Goal: Information Seeking & Learning: Learn about a topic

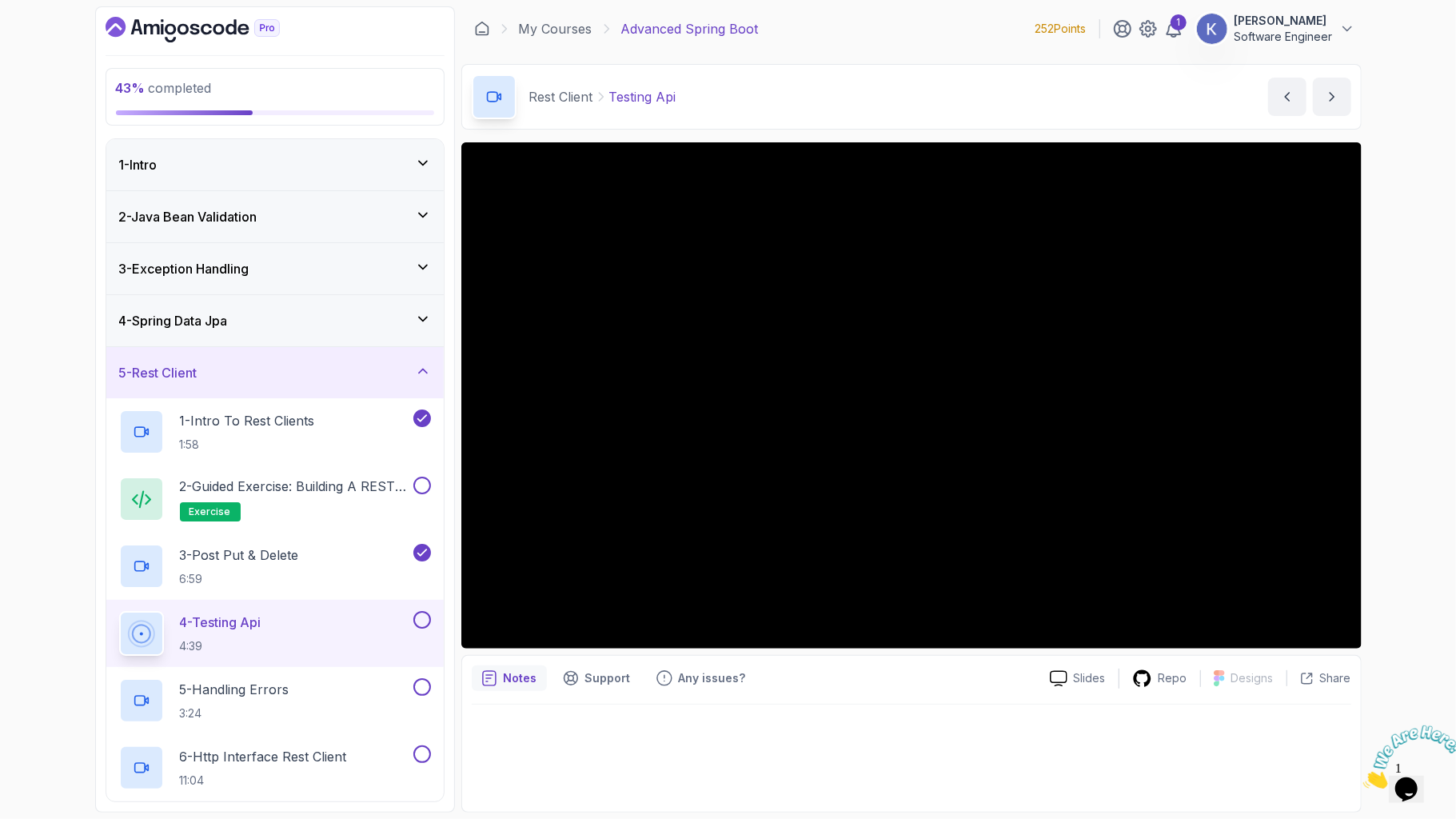
scroll to position [612, 0]
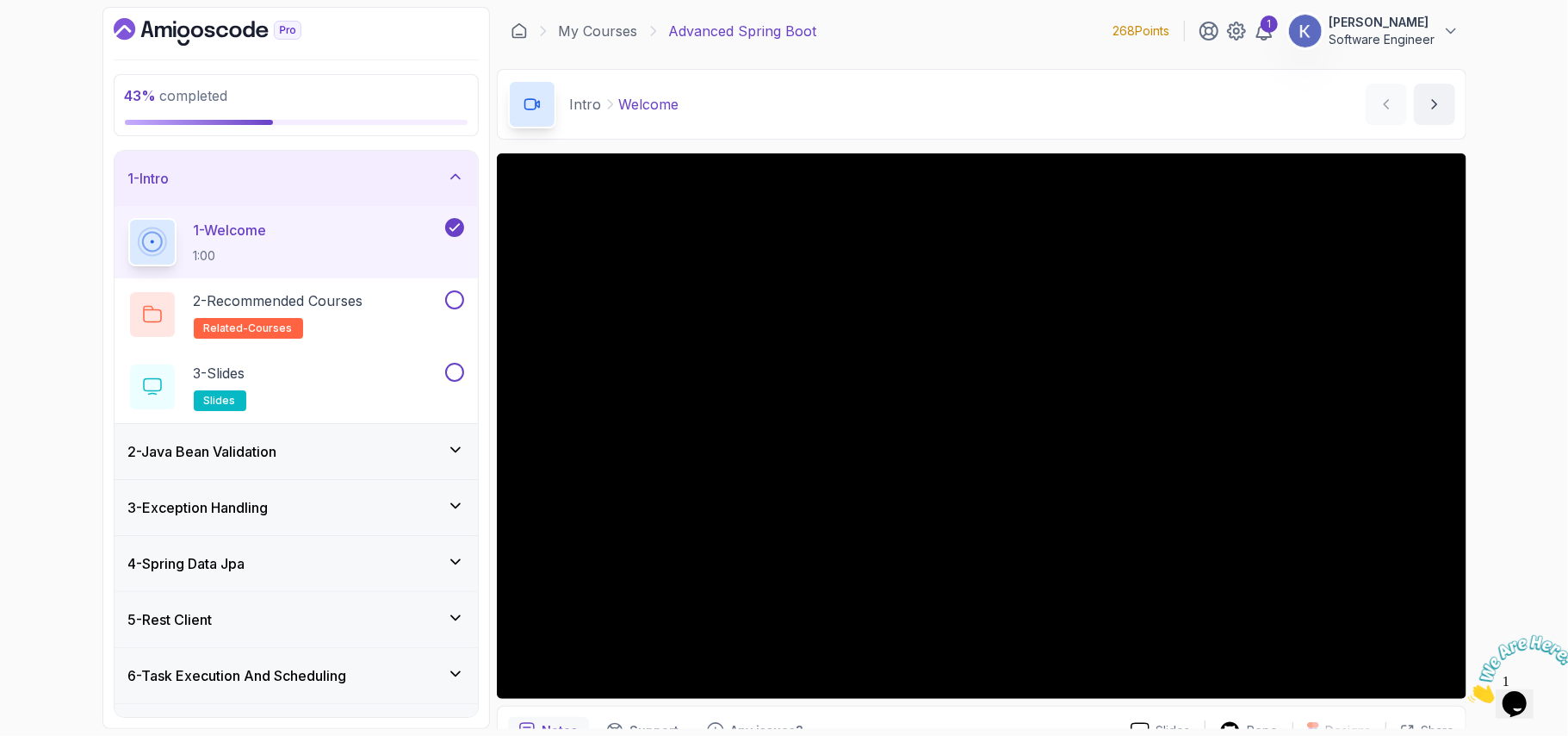
click at [121, 237] on div "1 - Welcome 1:00" at bounding box center [297, 242] width 364 height 73
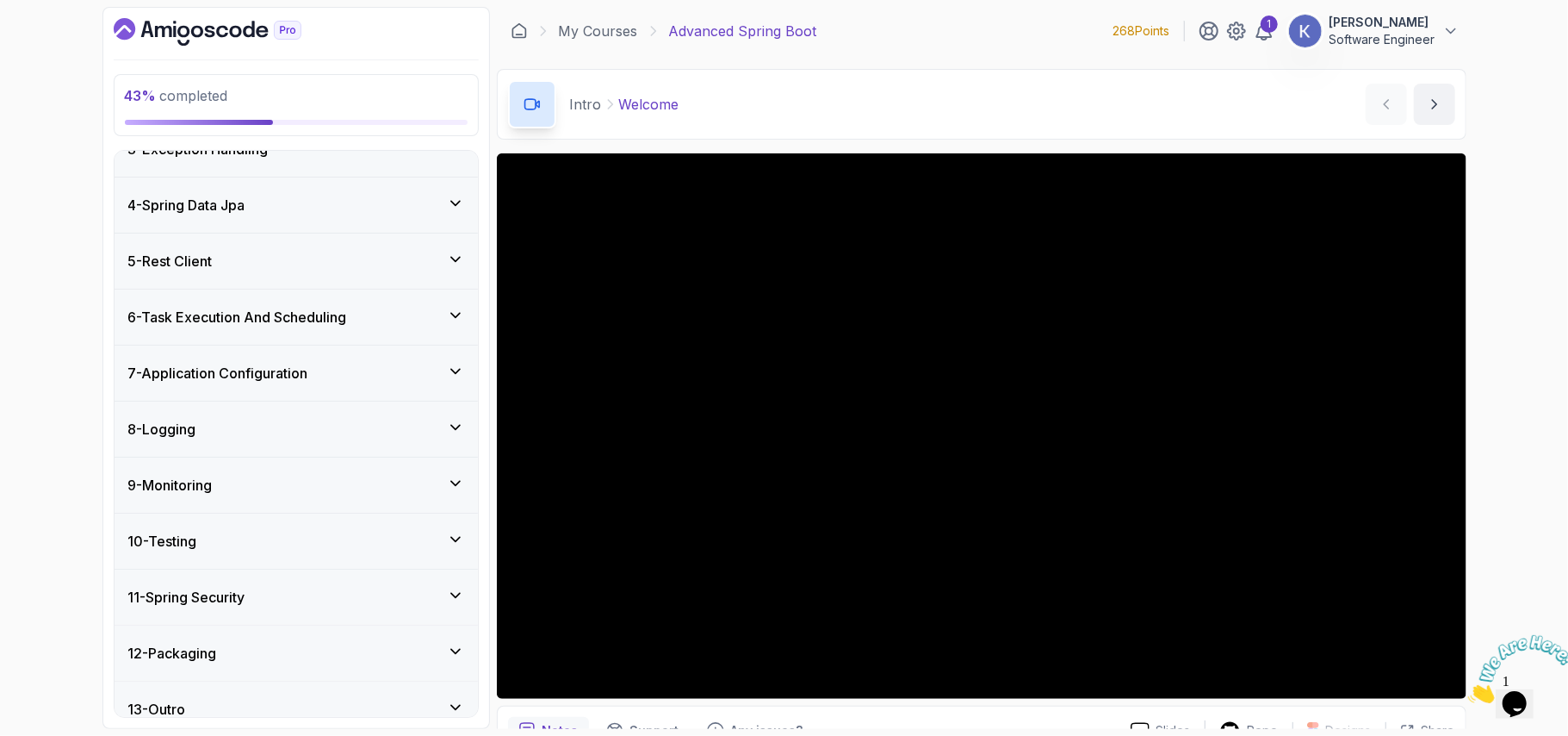
scroll to position [383, 0]
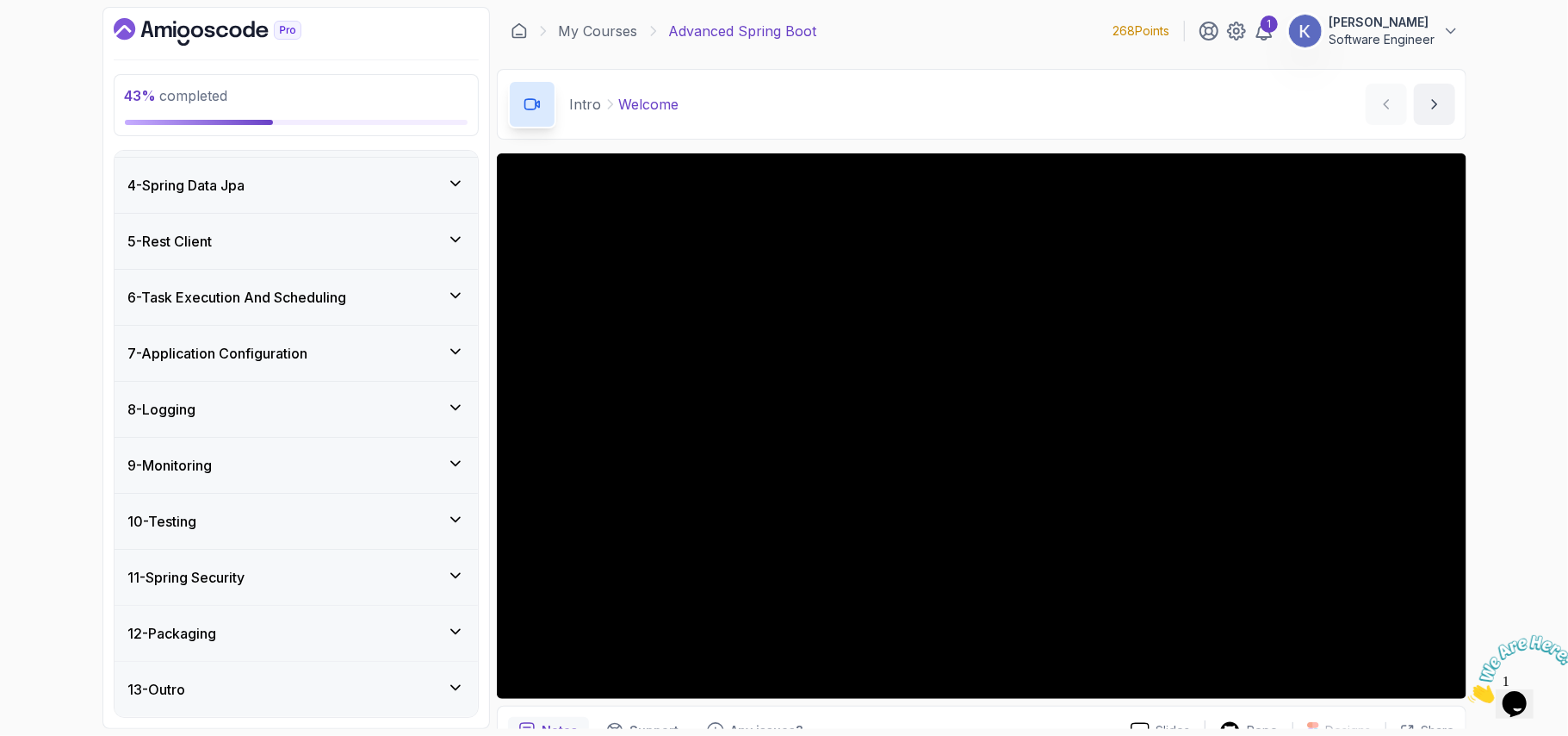
click at [121, 237] on div "5 - Rest Client" at bounding box center [297, 241] width 364 height 56
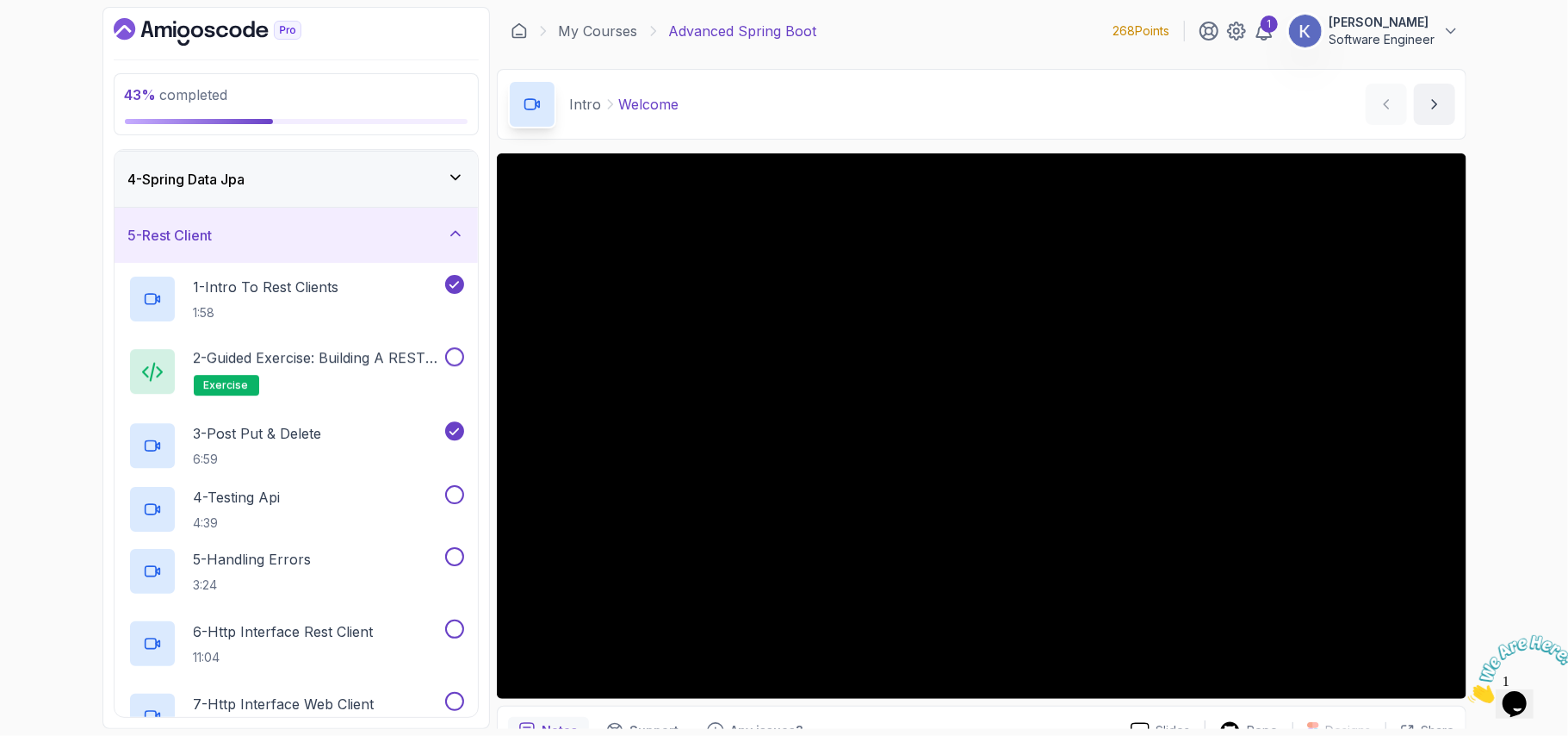
scroll to position [166, 0]
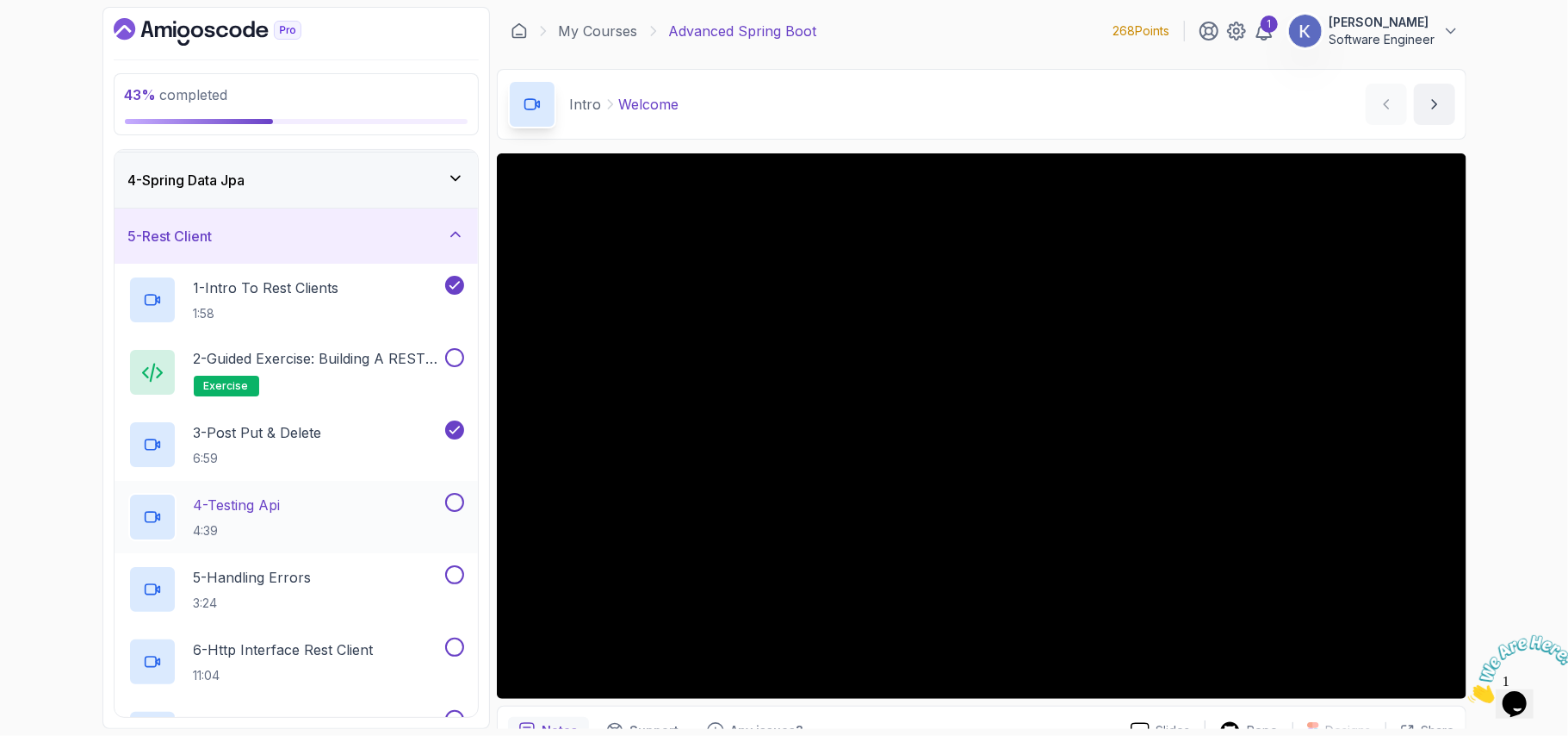
click at [455, 510] on button at bounding box center [455, 502] width 19 height 19
click at [267, 574] on p "5 - Handling Errors" at bounding box center [252, 578] width 118 height 21
click at [337, 594] on div "5 - Handling Errors 3:24" at bounding box center [284, 589] width 314 height 48
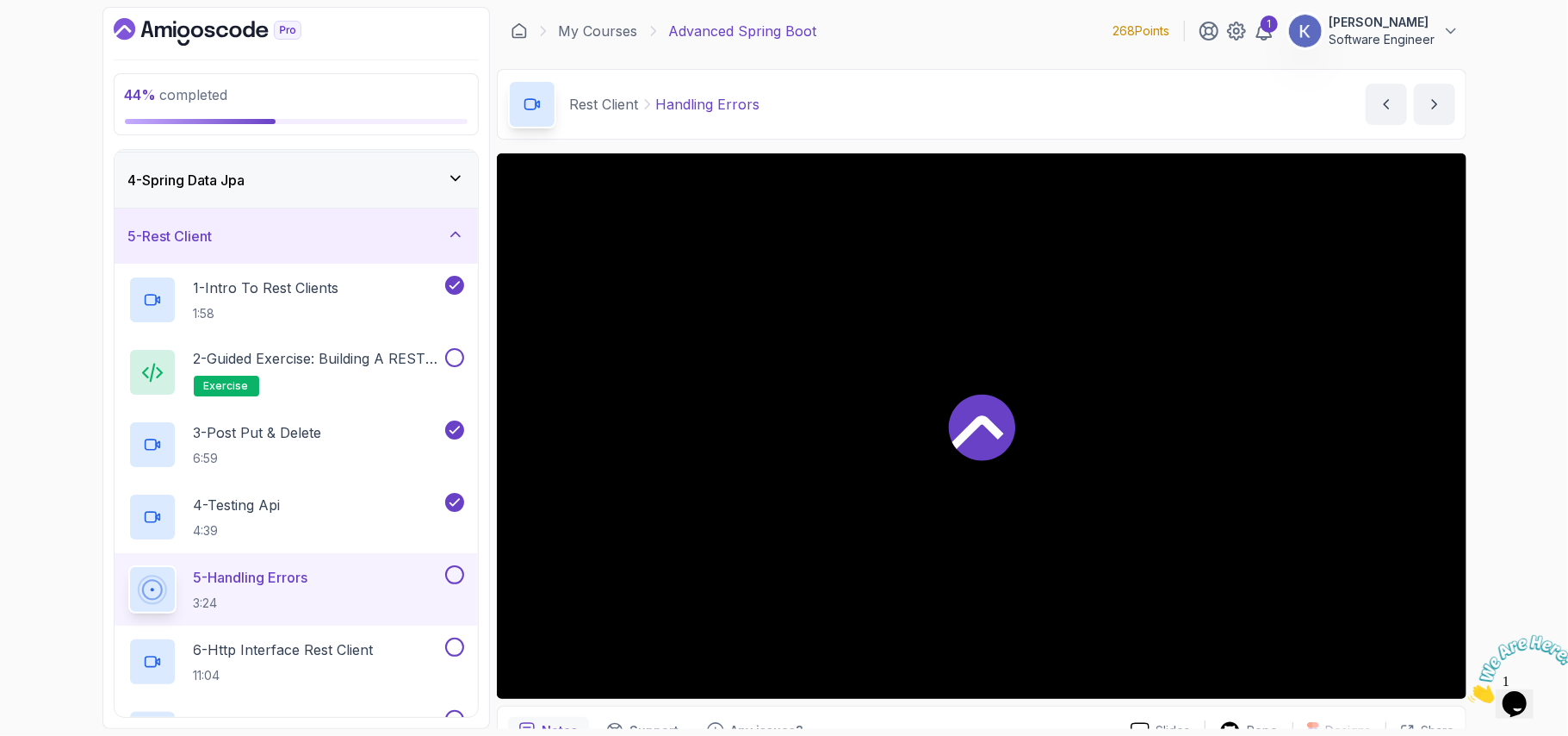
click at [337, 594] on div "5 - Handling Errors 3:24" at bounding box center [284, 589] width 314 height 48
